Goal: Navigation & Orientation: Find specific page/section

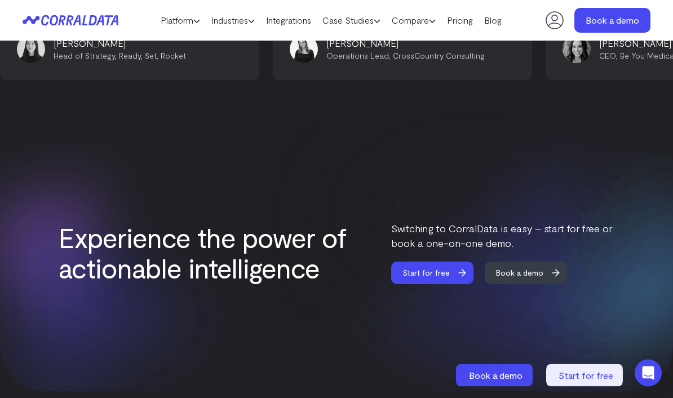
scroll to position [4432, 0]
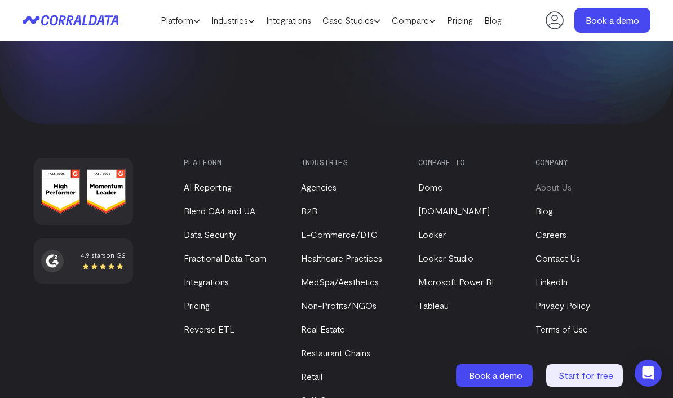
click at [566, 181] on link "About Us" at bounding box center [553, 186] width 36 height 11
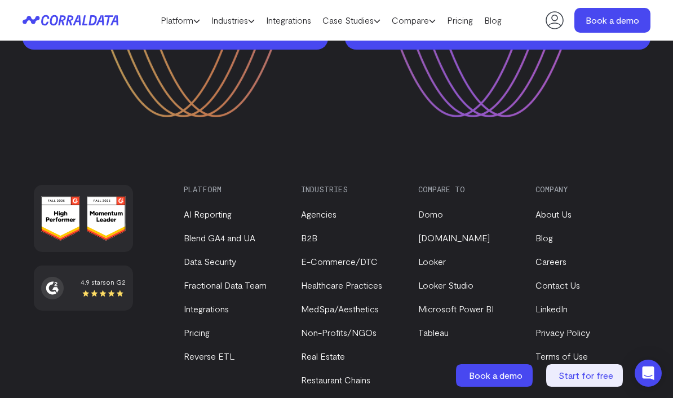
scroll to position [1294, 0]
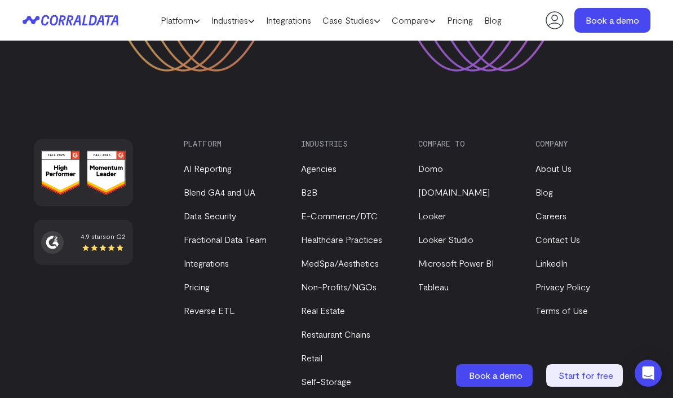
click at [581, 241] on li "Contact Us" at bounding box center [587, 240] width 104 height 14
click at [566, 239] on link "Contact Us" at bounding box center [557, 239] width 45 height 11
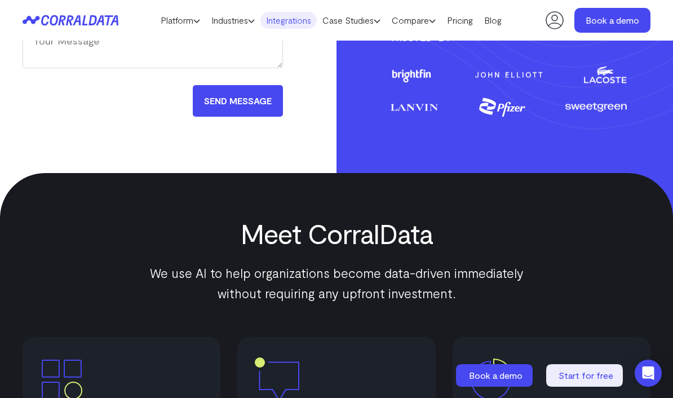
scroll to position [296, 0]
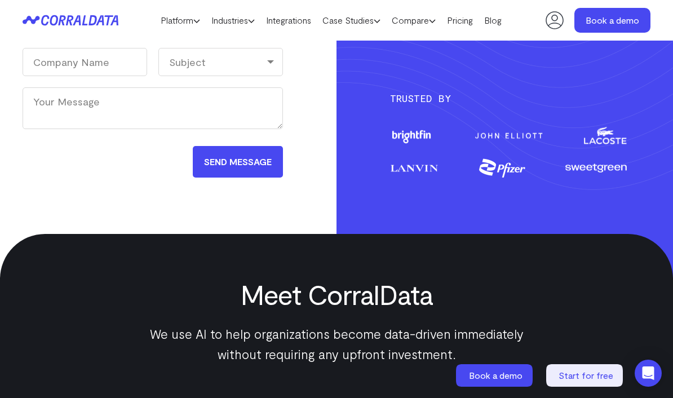
click at [50, 20] on icon at bounding box center [64, 20] width 46 height 11
